Goal: Navigation & Orientation: Find specific page/section

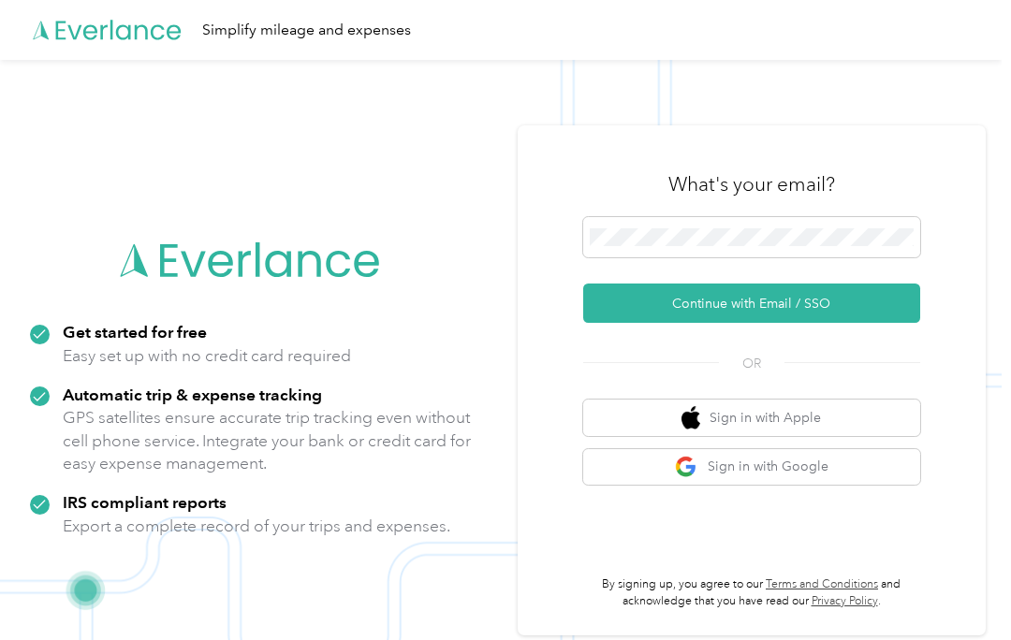
click at [756, 304] on button "Continue with Email / SSO" at bounding box center [751, 303] width 337 height 39
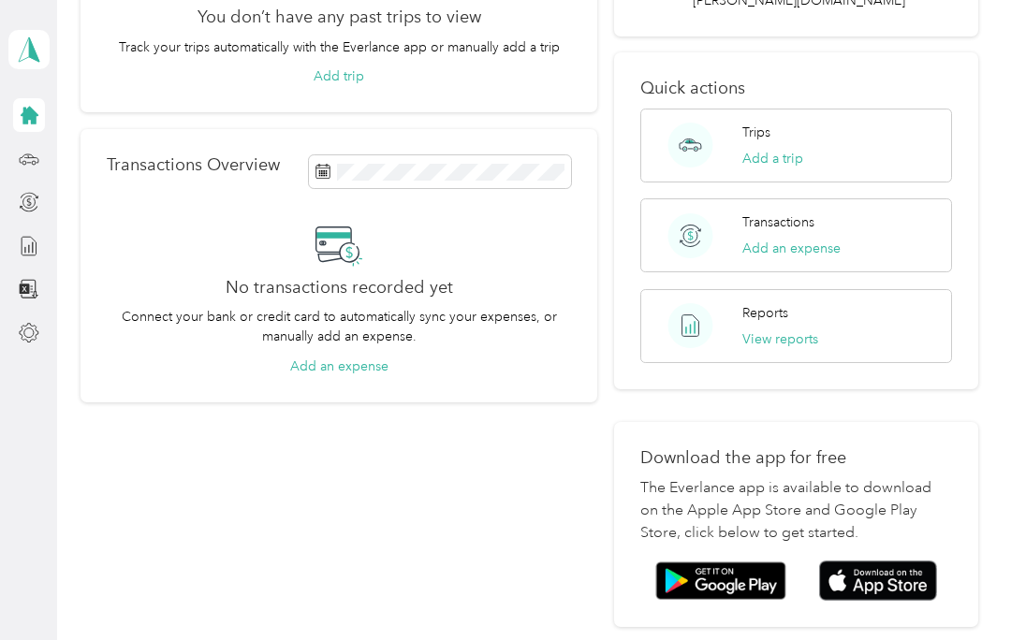
scroll to position [255, 0]
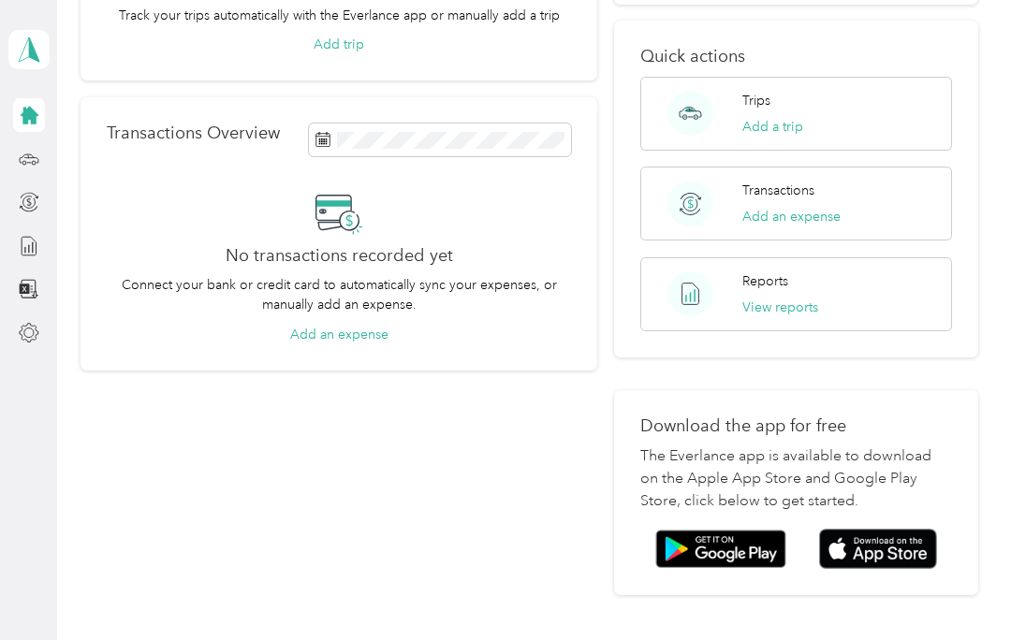
click at [893, 529] on img at bounding box center [878, 549] width 118 height 40
click at [37, 64] on span at bounding box center [28, 49] width 41 height 39
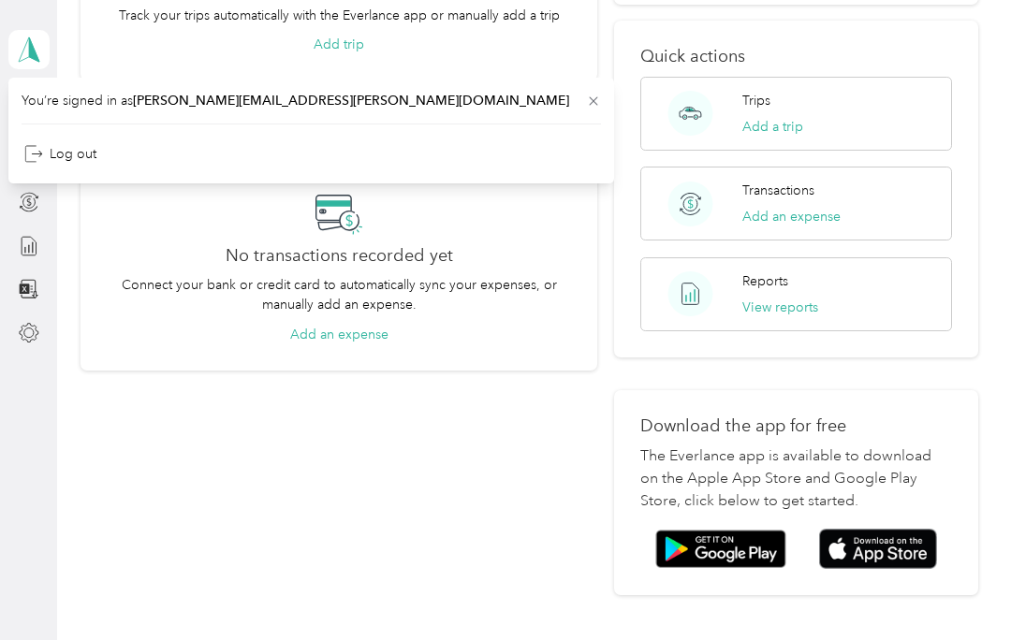
click at [257, 477] on div "Trips Overview You don’t have any past trips to view Track your trips automatic…" at bounding box center [340, 212] width 518 height 768
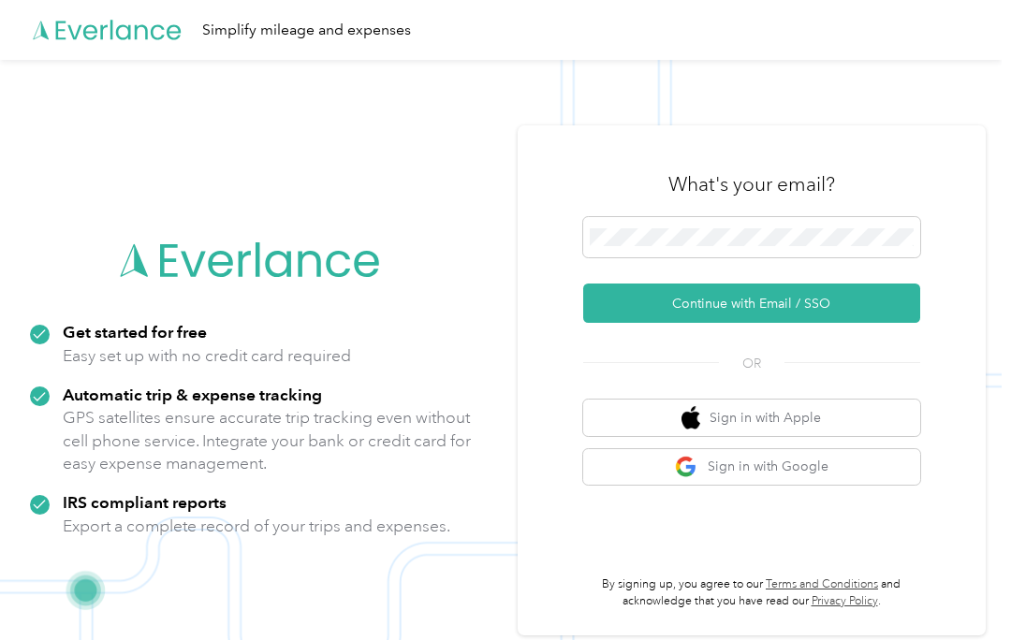
click at [771, 319] on button "Continue with Email / SSO" at bounding box center [751, 303] width 337 height 39
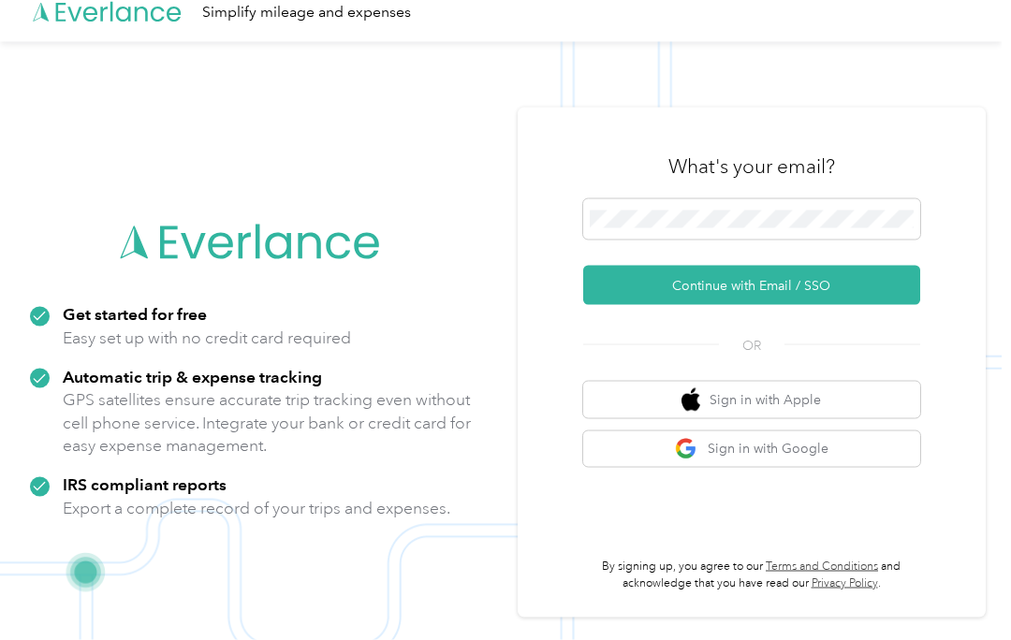
scroll to position [60, 0]
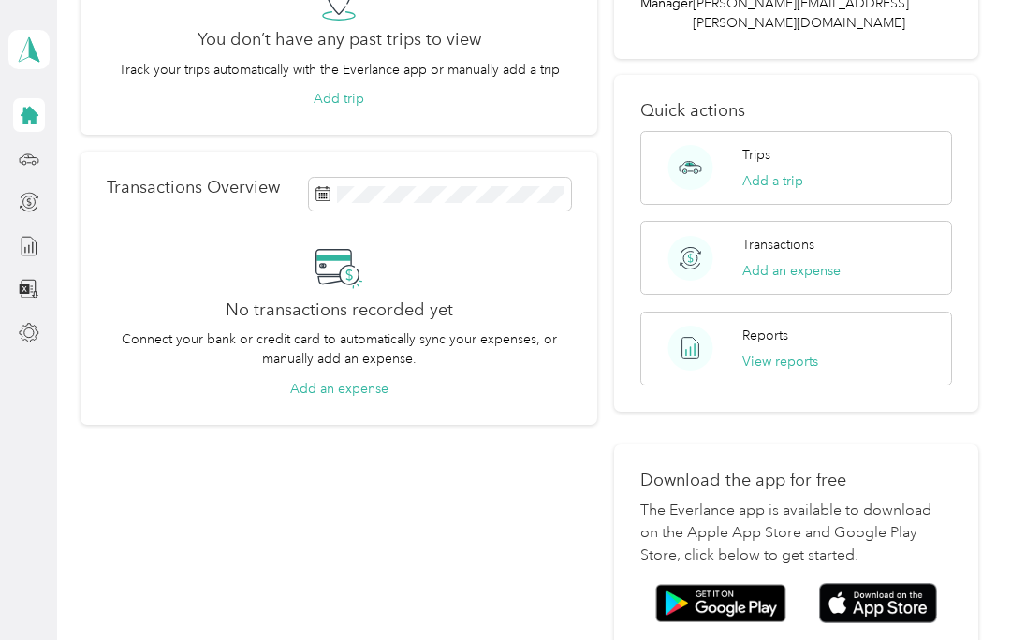
scroll to position [217, 0]
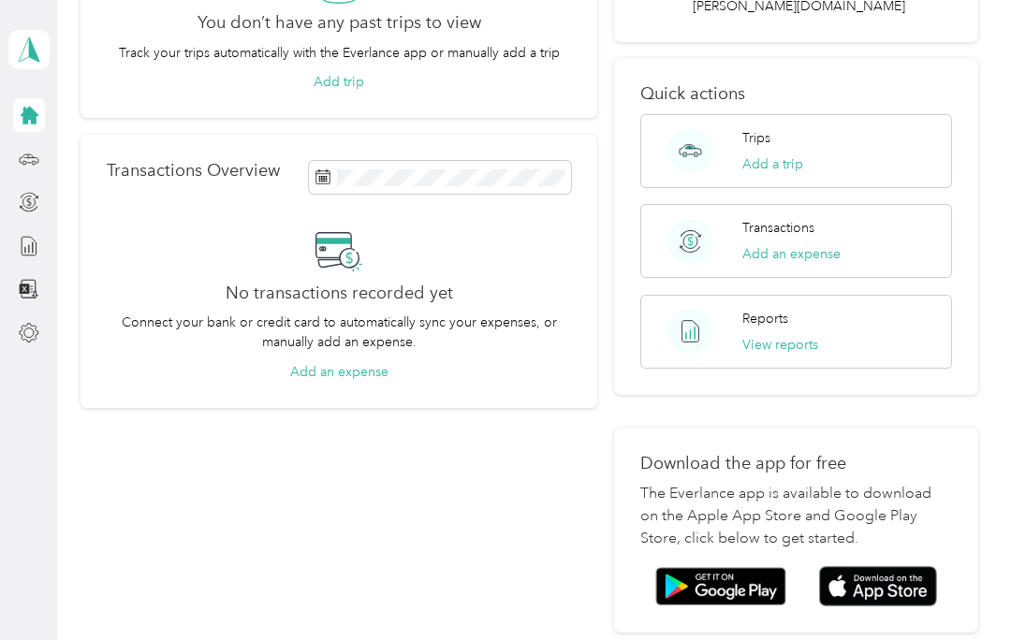
click at [45, 63] on span at bounding box center [28, 49] width 41 height 39
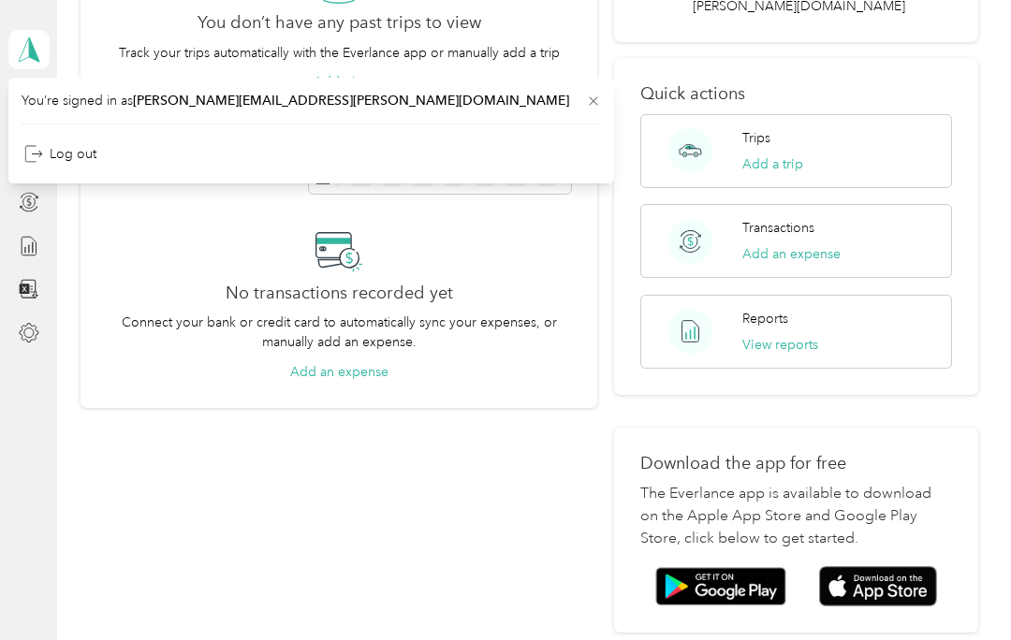
click at [149, 491] on div "Trips Overview You don’t have any past trips to view Track your trips automatic…" at bounding box center [340, 249] width 518 height 768
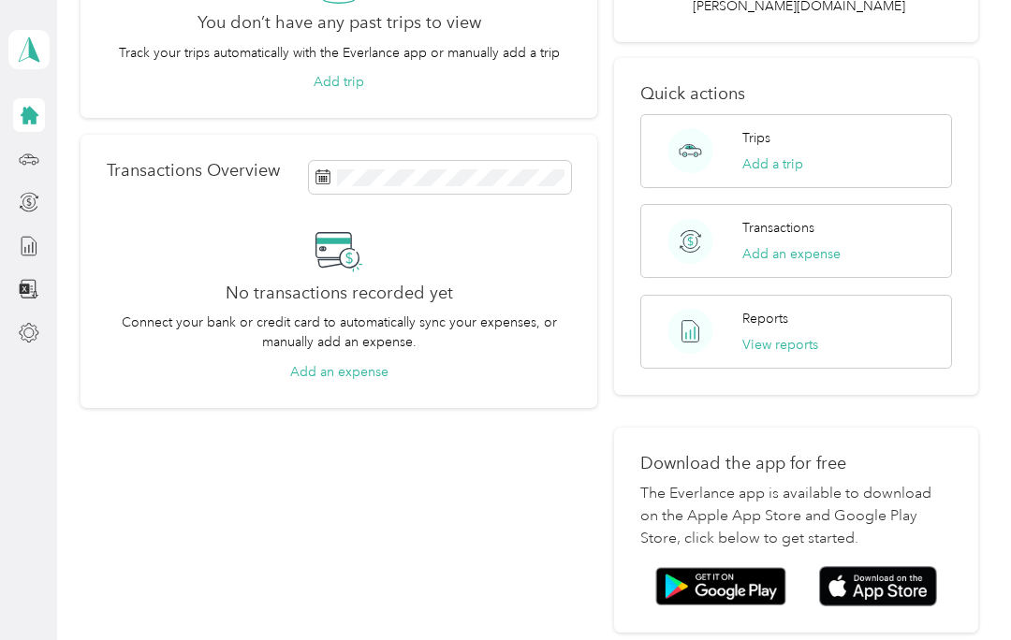
click at [22, 131] on div at bounding box center [29, 115] width 32 height 34
click at [42, 100] on div at bounding box center [29, 115] width 32 height 34
click at [37, 116] on icon at bounding box center [30, 116] width 18 height 18
click at [401, 567] on div "Trips Overview You don’t have any past trips to view Track your trips automatic…" at bounding box center [340, 249] width 518 height 768
